Goal: Task Accomplishment & Management: Use online tool/utility

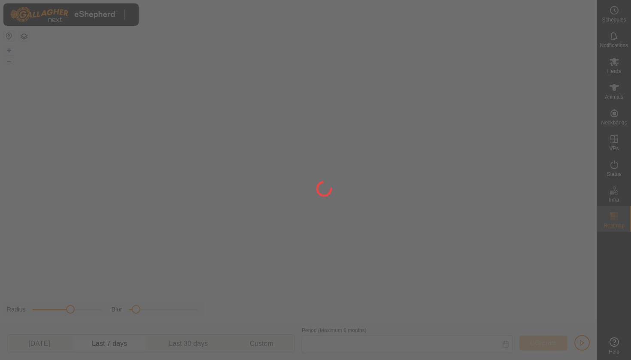
type input "[DATE] - [DATE]"
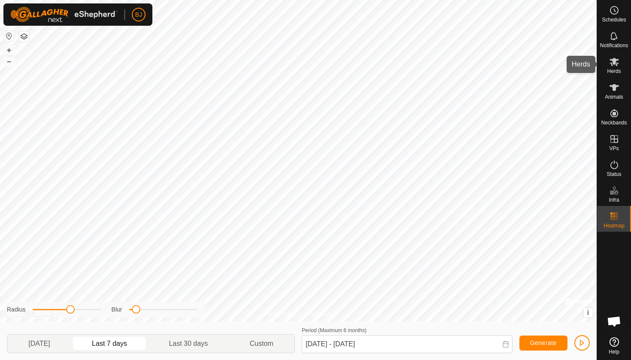
click at [614, 66] on icon at bounding box center [614, 62] width 10 height 10
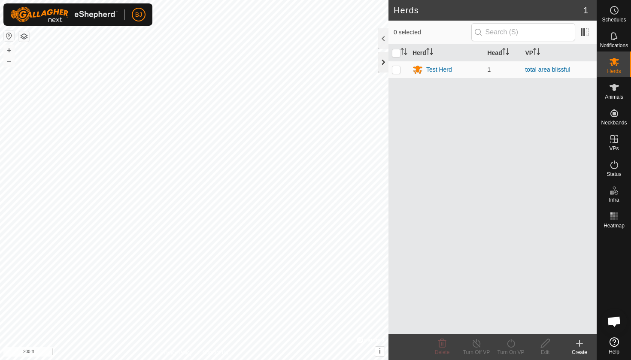
click at [386, 67] on div at bounding box center [383, 62] width 10 height 21
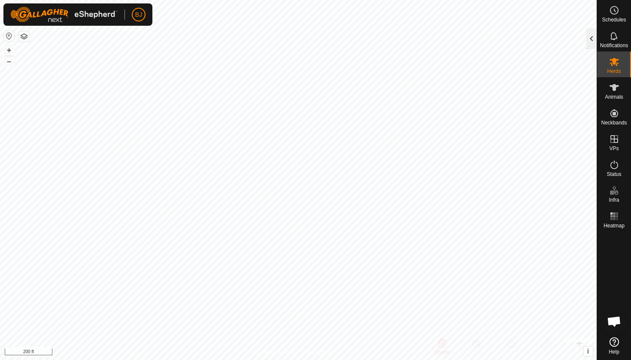
click at [589, 37] on div at bounding box center [592, 38] width 10 height 21
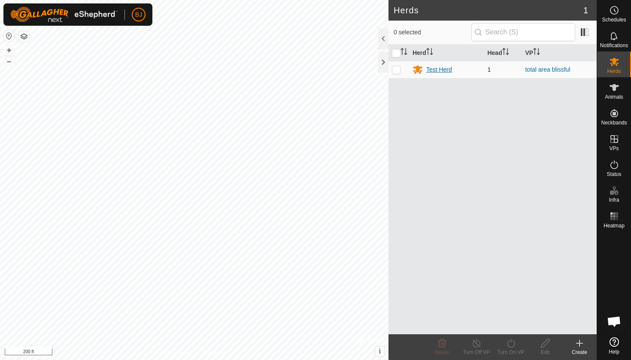
click at [428, 67] on div "Test Herd" at bounding box center [439, 69] width 26 height 9
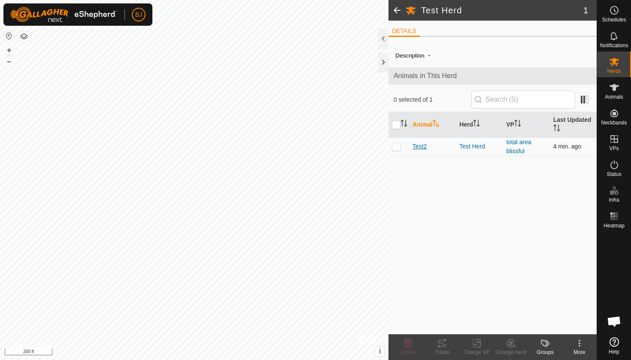
click at [421, 148] on span "Test2" at bounding box center [420, 146] width 14 height 9
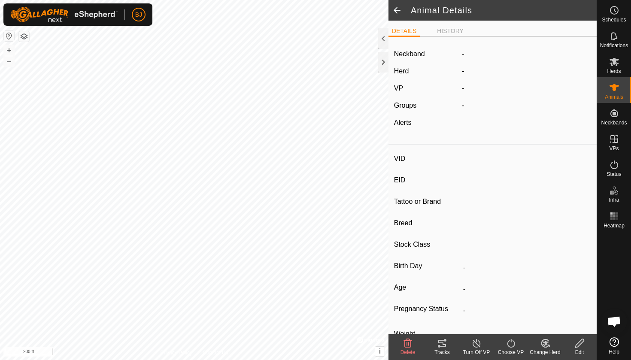
type input "Test2"
type input "-"
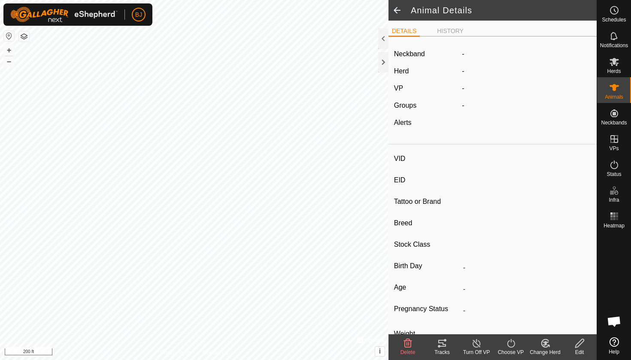
type input "0 kg"
type input "-"
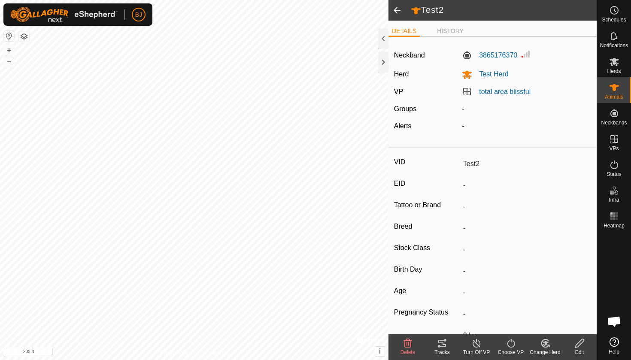
click at [440, 341] on icon at bounding box center [443, 343] width 8 height 7
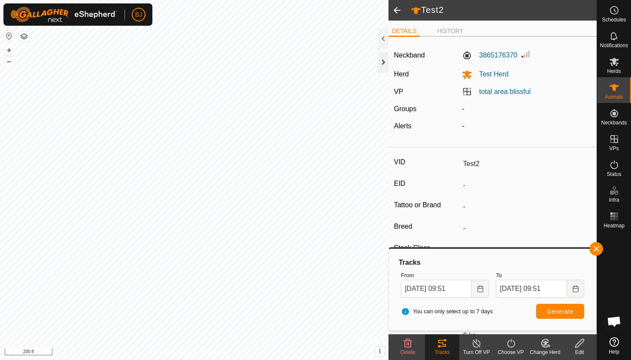
click at [384, 61] on div at bounding box center [383, 62] width 10 height 21
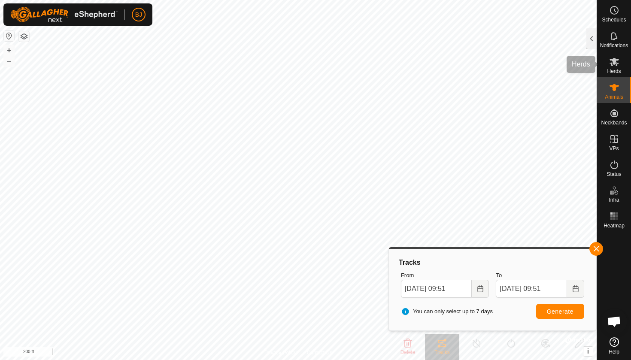
click at [613, 70] on span "Herds" at bounding box center [614, 71] width 14 height 5
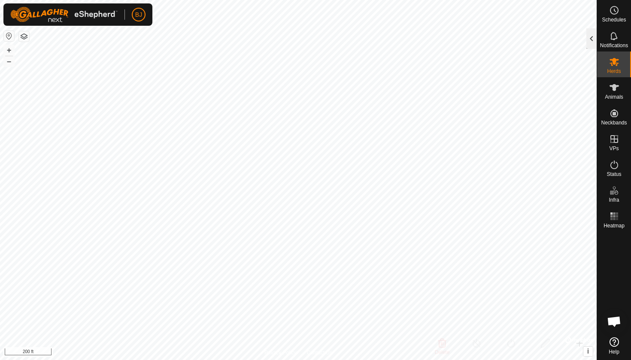
click at [597, 40] on div at bounding box center [592, 38] width 10 height 21
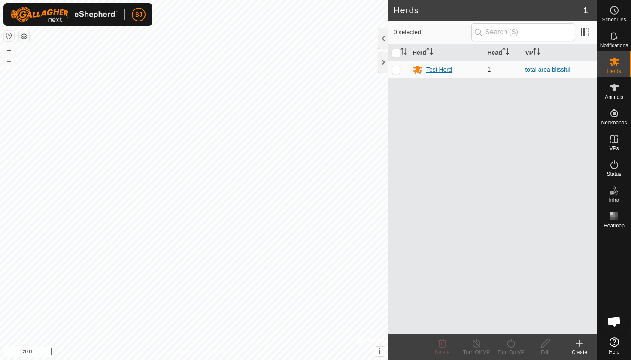
click at [430, 70] on div "Test Herd" at bounding box center [439, 69] width 26 height 9
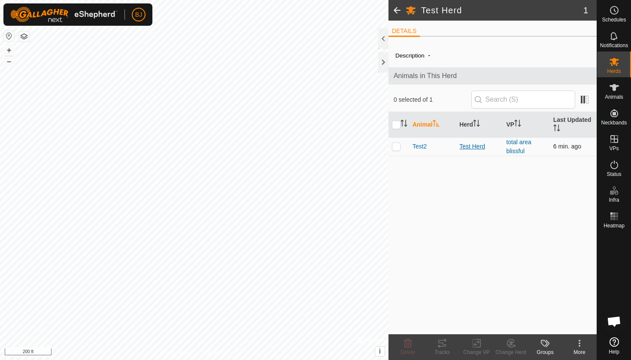
click at [479, 149] on div "Test Herd" at bounding box center [480, 146] width 40 height 9
click at [419, 148] on span "Test2" at bounding box center [420, 146] width 14 height 9
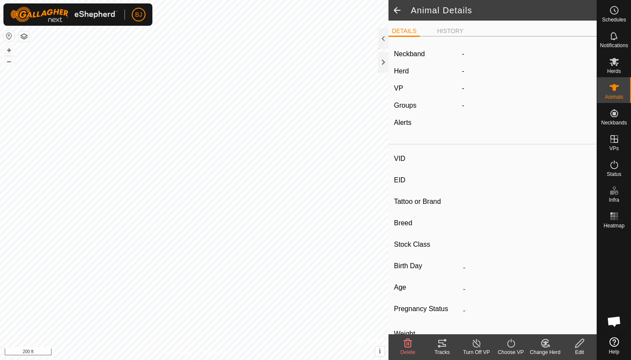
type input "Test2"
type input "-"
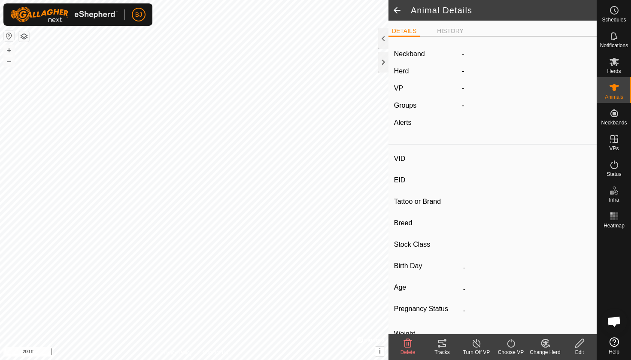
type input "0 kg"
type input "-"
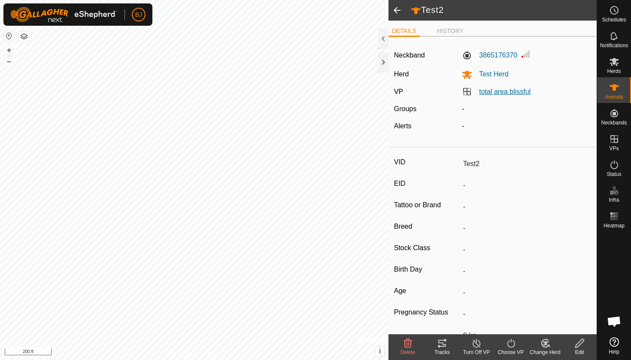
click at [497, 89] on link "total area blissful" at bounding box center [505, 91] width 52 height 7
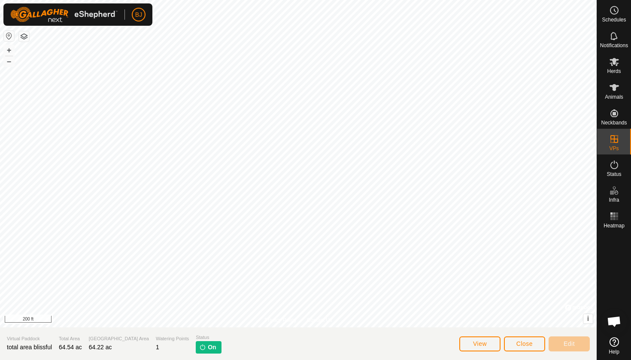
click at [208, 347] on span "On" at bounding box center [212, 347] width 8 height 9
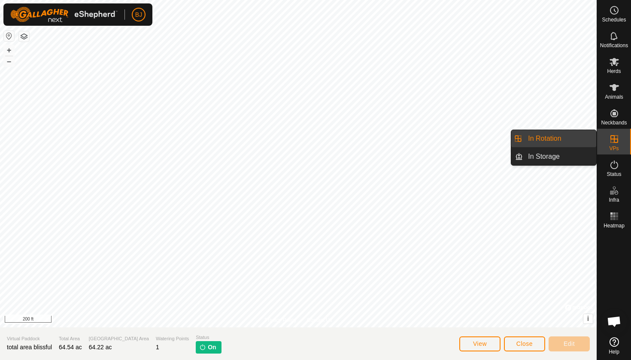
click at [558, 137] on link "In Rotation" at bounding box center [559, 138] width 73 height 17
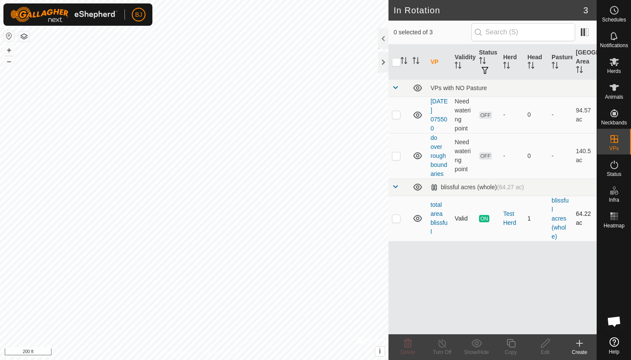
click at [484, 221] on span "ON" at bounding box center [484, 218] width 10 height 7
click at [615, 69] on span "Herds" at bounding box center [614, 71] width 14 height 5
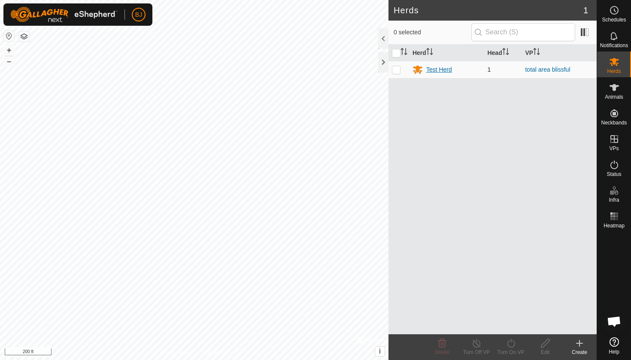
click at [441, 69] on div "Test Herd" at bounding box center [439, 69] width 26 height 9
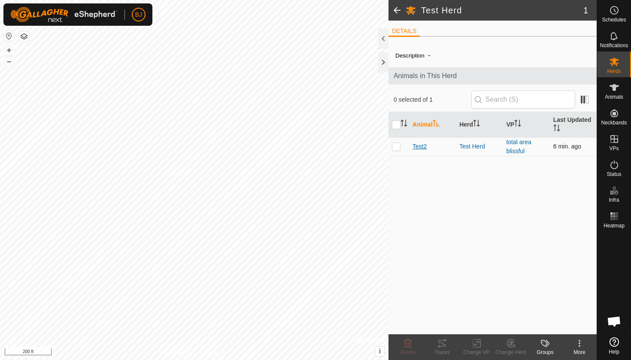
click at [422, 143] on span "Test2" at bounding box center [420, 146] width 14 height 9
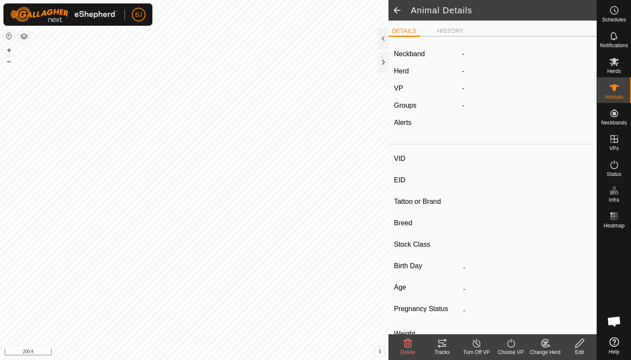
type input "Test2"
type input "-"
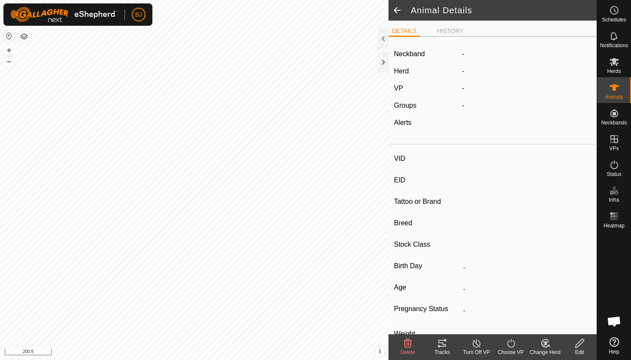
type input "0 kg"
type input "-"
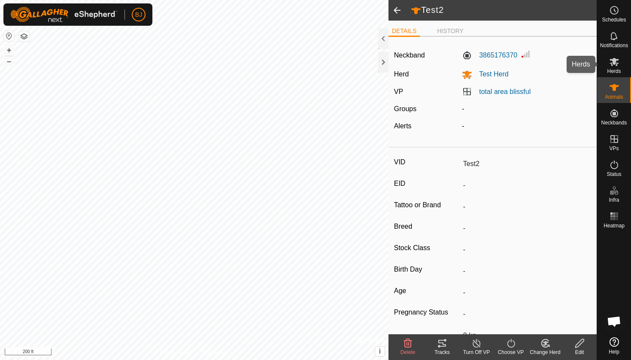
click at [614, 70] on span "Herds" at bounding box center [614, 71] width 14 height 5
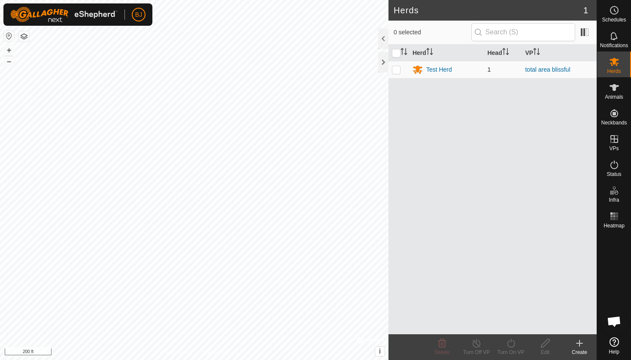
click at [398, 69] on p-checkbox at bounding box center [396, 69] width 9 height 7
checkbox input "true"
click at [445, 70] on div "Test Herd" at bounding box center [439, 69] width 26 height 9
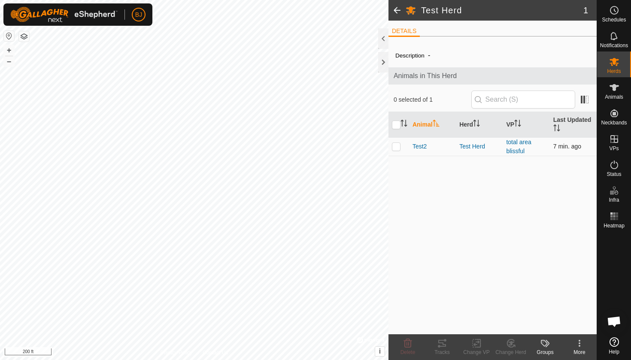
click at [397, 146] on p-checkbox at bounding box center [396, 146] width 9 height 7
checkbox input "true"
click at [478, 347] on icon at bounding box center [479, 344] width 4 height 8
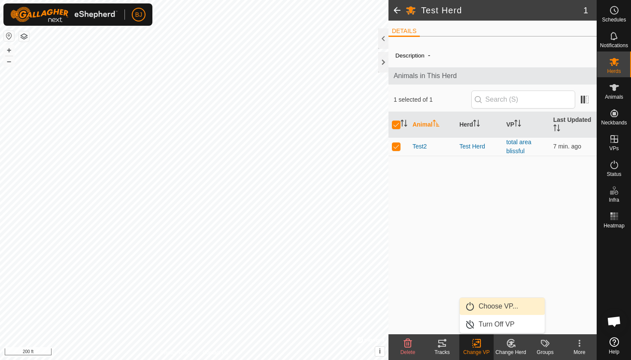
click at [487, 305] on link "Choose VP..." at bounding box center [502, 306] width 85 height 17
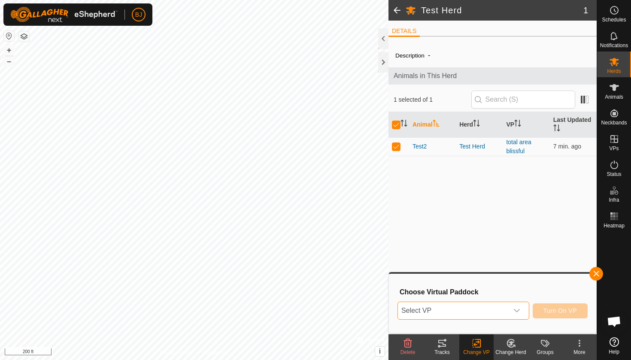
click at [483, 313] on span "Select VP" at bounding box center [453, 310] width 110 height 17
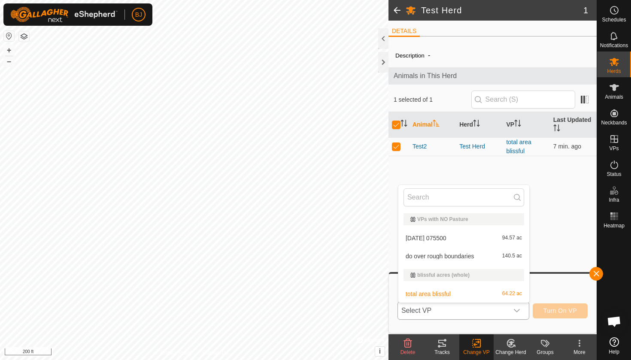
click at [481, 257] on div "do over rough boundaries 140.5 ac" at bounding box center [464, 256] width 121 height 10
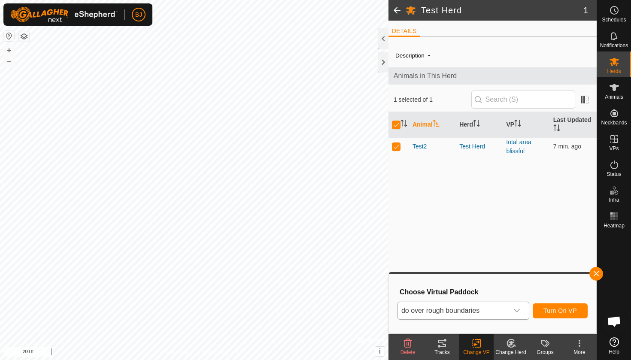
click at [574, 311] on span "Turn On VP" at bounding box center [560, 311] width 33 height 7
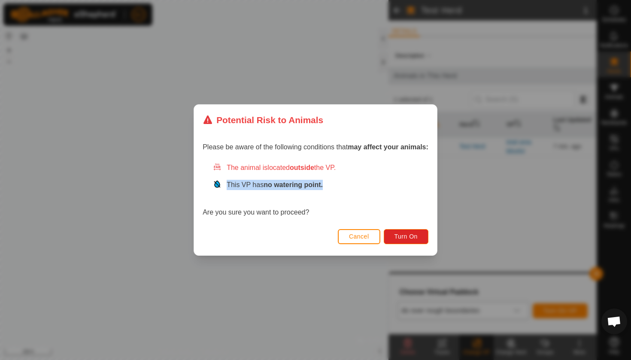
drag, startPoint x: 326, startPoint y: 189, endPoint x: 206, endPoint y: 182, distance: 120.0
click at [206, 182] on div "The animal is located outside the VP. This VP has no watering point. Are you su…" at bounding box center [316, 190] width 226 height 55
click at [413, 234] on span "Turn On" at bounding box center [406, 236] width 23 height 7
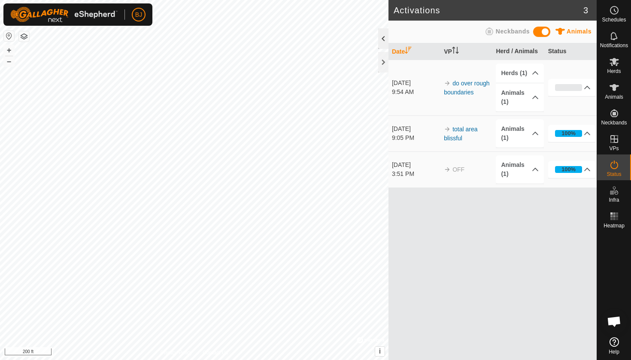
click at [384, 43] on div at bounding box center [383, 38] width 10 height 21
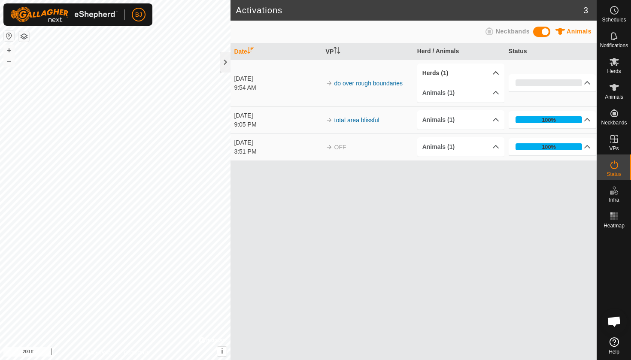
click at [494, 72] on p-accordion-header "Herds (1)" at bounding box center [461, 73] width 88 height 19
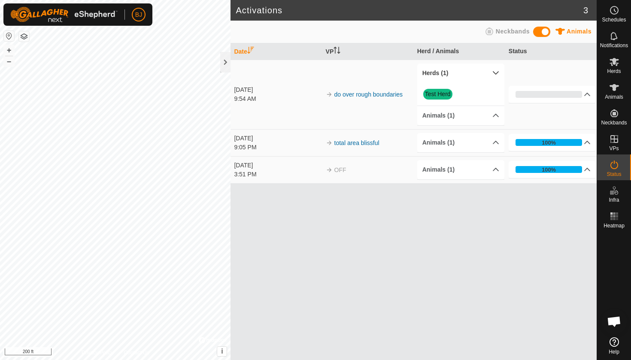
click at [496, 73] on p-accordion-header "Herds (1)" at bounding box center [461, 73] width 88 height 19
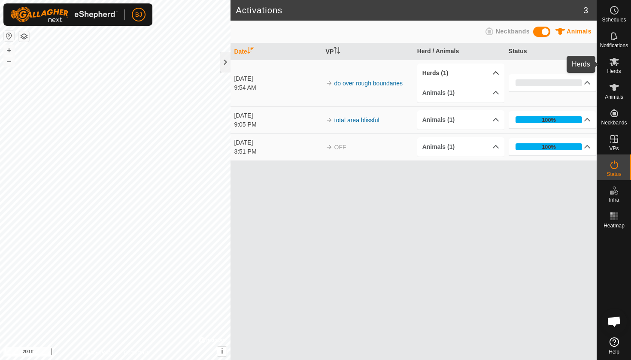
click at [618, 69] on span "Herds" at bounding box center [614, 71] width 14 height 5
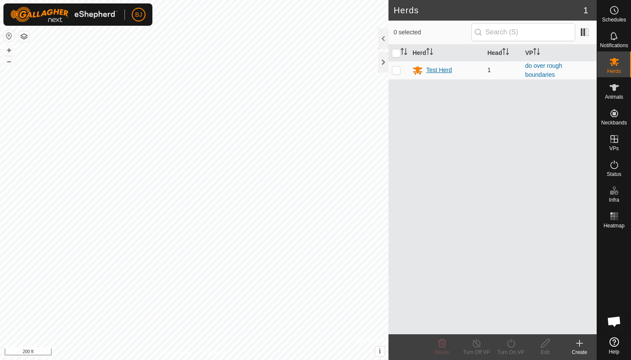
click at [445, 74] on div "Test Herd" at bounding box center [439, 70] width 26 height 9
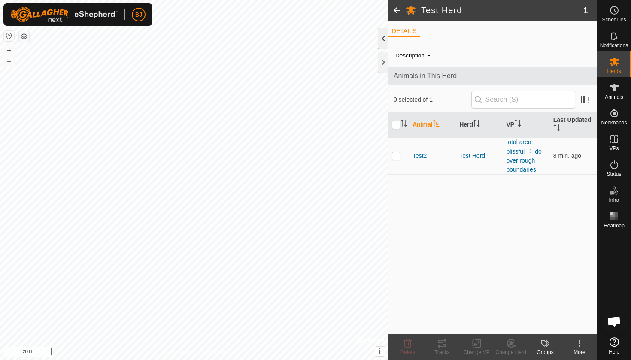
click at [384, 42] on div at bounding box center [383, 38] width 10 height 21
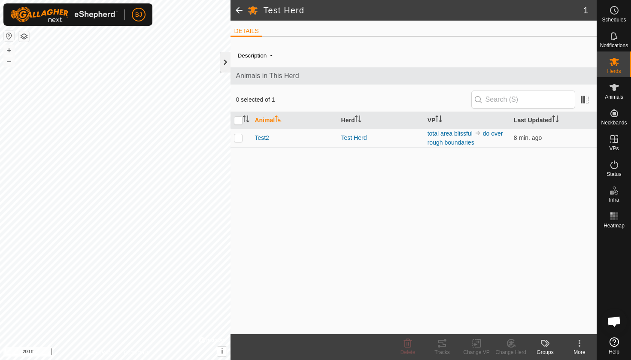
click at [227, 63] on div at bounding box center [225, 62] width 10 height 21
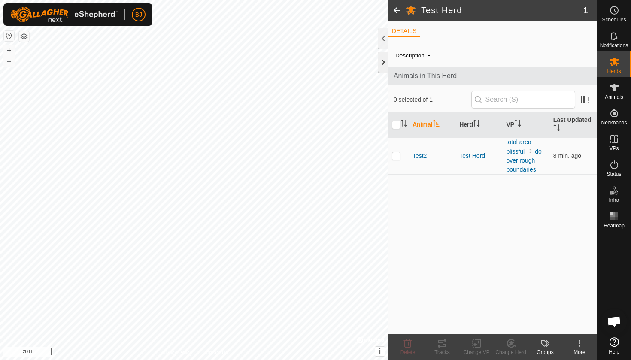
click at [386, 66] on div at bounding box center [383, 62] width 10 height 21
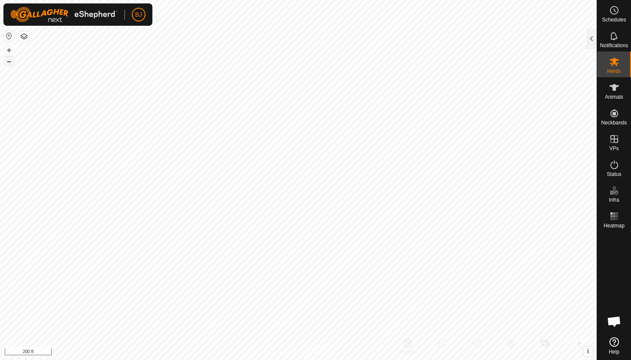
click at [9, 61] on button "–" at bounding box center [9, 61] width 10 height 10
click at [13, 64] on button "–" at bounding box center [9, 61] width 10 height 10
click at [286, 0] on html "BJ Schedules Notifications Herds Animals Neckbands VPs Status Infra Heatmap Hel…" at bounding box center [315, 180] width 631 height 360
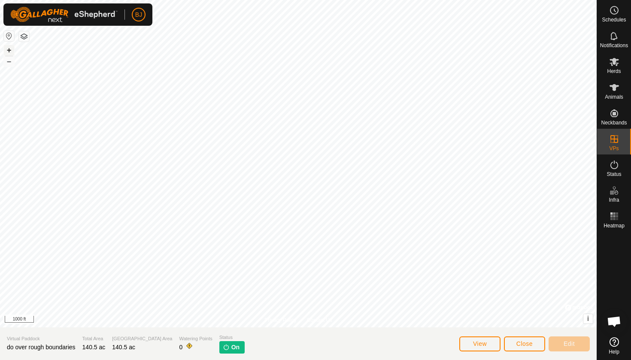
click at [7, 47] on button "+" at bounding box center [9, 50] width 10 height 10
click at [477, 0] on html "BJ Schedules Notifications Herds Animals Neckbands VPs Status Infra Heatmap Hel…" at bounding box center [315, 180] width 631 height 360
click at [618, 69] on span "Herds" at bounding box center [614, 71] width 14 height 5
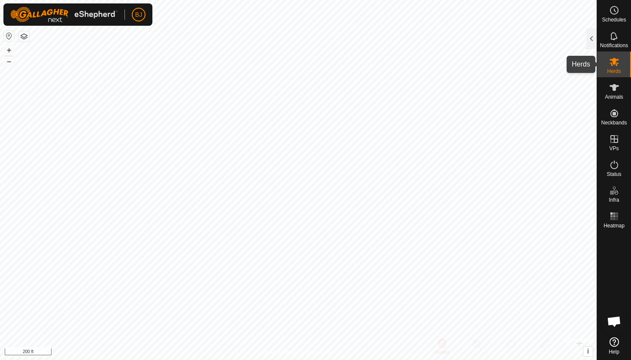
click at [620, 61] on es-mob-svg-icon at bounding box center [614, 62] width 15 height 14
click at [595, 41] on div at bounding box center [592, 38] width 10 height 21
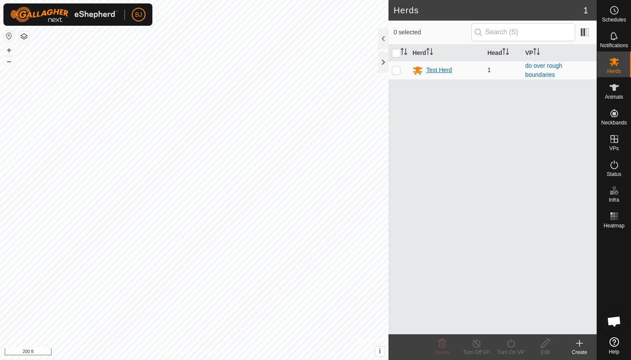
click at [441, 70] on div "Test Herd" at bounding box center [439, 70] width 26 height 9
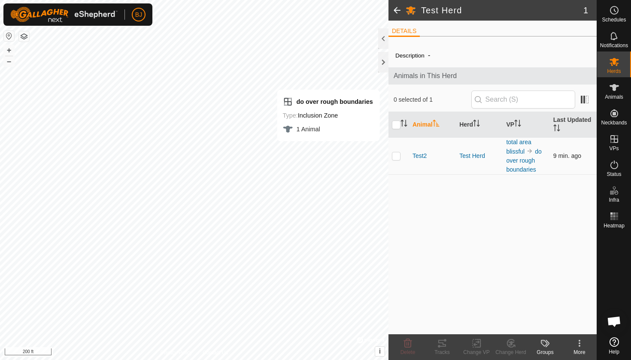
click at [393, 154] on p-checkbox at bounding box center [396, 155] width 9 height 7
checkbox input "true"
click at [478, 342] on icon at bounding box center [477, 344] width 6 height 6
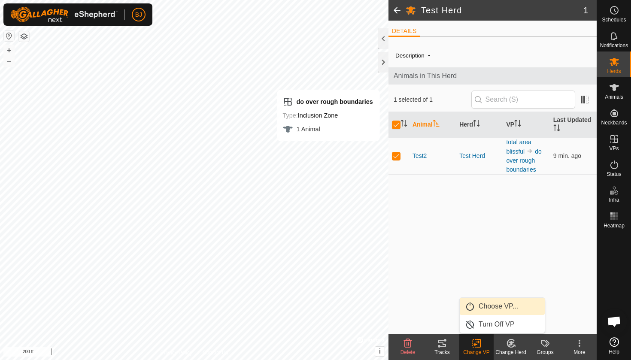
click at [499, 309] on link "Choose VP..." at bounding box center [502, 306] width 85 height 17
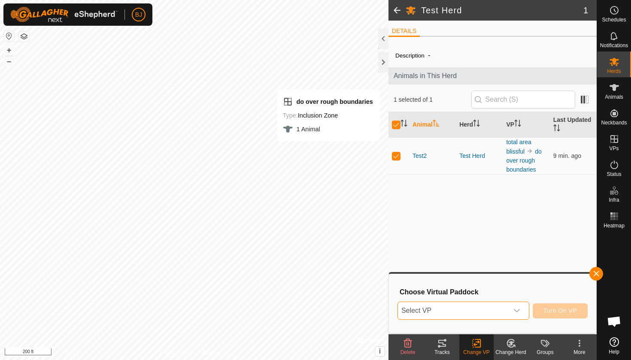
click at [499, 309] on span "Select VP" at bounding box center [453, 310] width 110 height 17
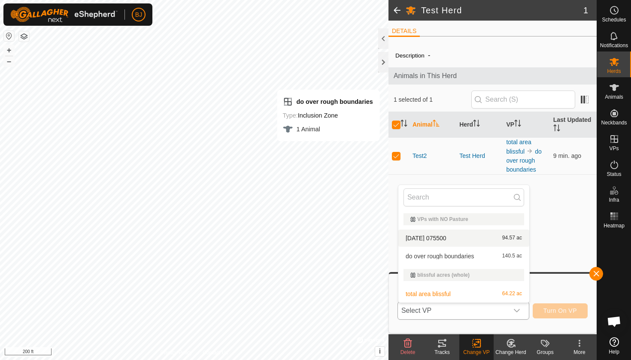
click at [492, 243] on li "2025-09-14 075500 94.57 ac" at bounding box center [464, 238] width 131 height 17
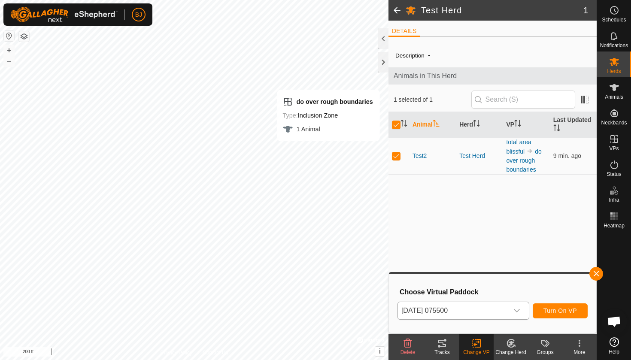
click at [565, 310] on span "Turn On VP" at bounding box center [560, 311] width 33 height 7
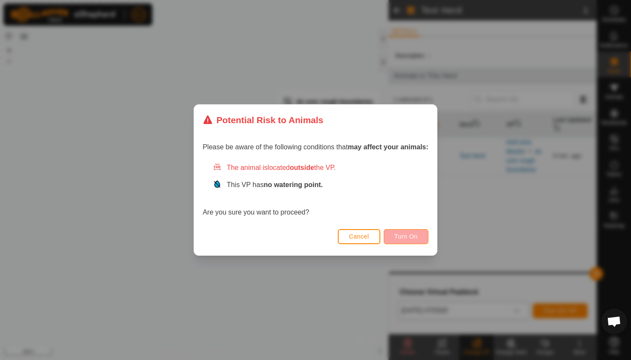
click at [417, 241] on button "Turn On" at bounding box center [406, 236] width 45 height 15
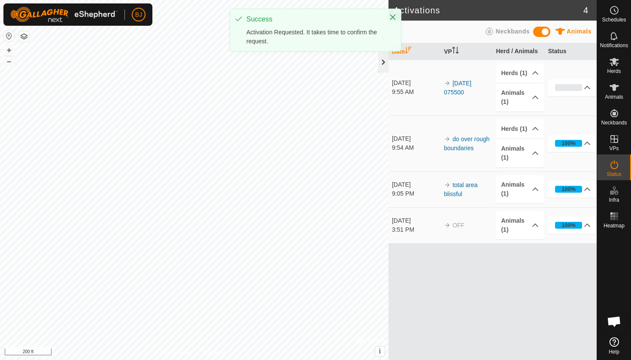
click at [380, 60] on div at bounding box center [383, 62] width 10 height 21
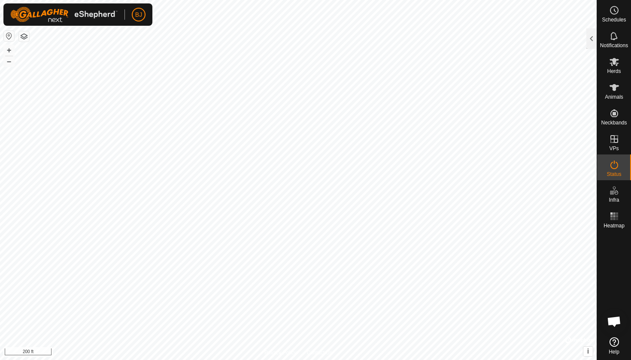
click at [631, 348] on div "Schedules Notifications Herds Animals Neckbands VPs Status Infra Heatmap Help A…" at bounding box center [315, 180] width 631 height 360
click at [143, 0] on html "BJ Schedules Notifications Herds Animals Neckbands VPs Status Infra Heatmap Hel…" at bounding box center [315, 180] width 631 height 360
click at [605, 79] on div "Schedules Notifications Herds Animals Neckbands VPs Status Infra Heatmap Help A…" at bounding box center [315, 180] width 631 height 360
